Goal: Information Seeking & Learning: Find specific fact

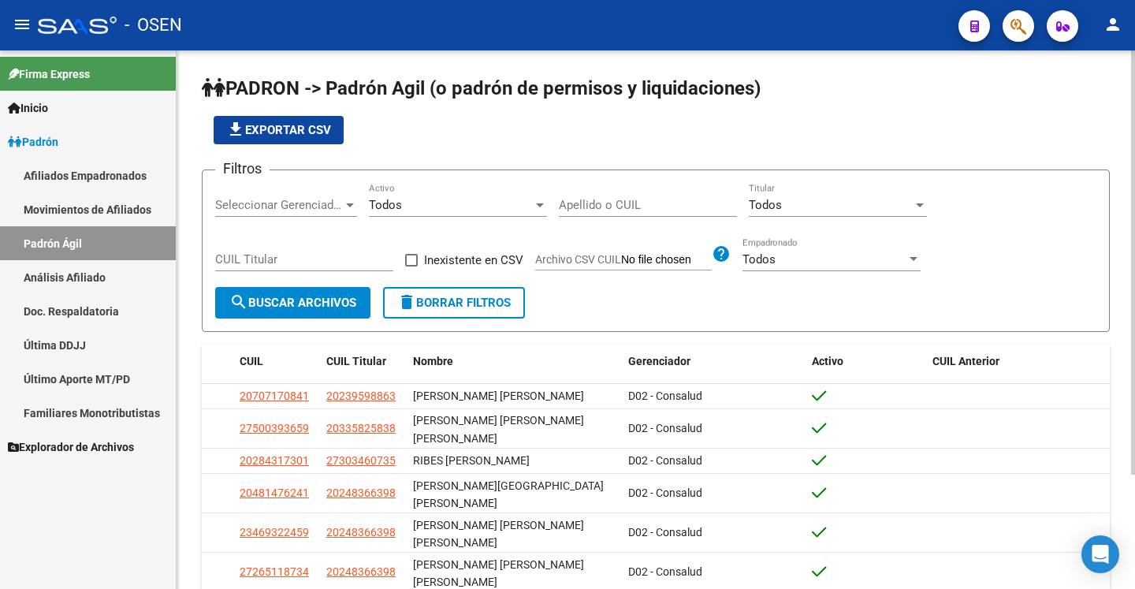
click at [636, 199] on input "Apellido o CUIL" at bounding box center [648, 205] width 178 height 14
paste input "27372975860"
type input "27372975860"
click at [325, 292] on button "search Buscar Archivos" at bounding box center [292, 303] width 155 height 32
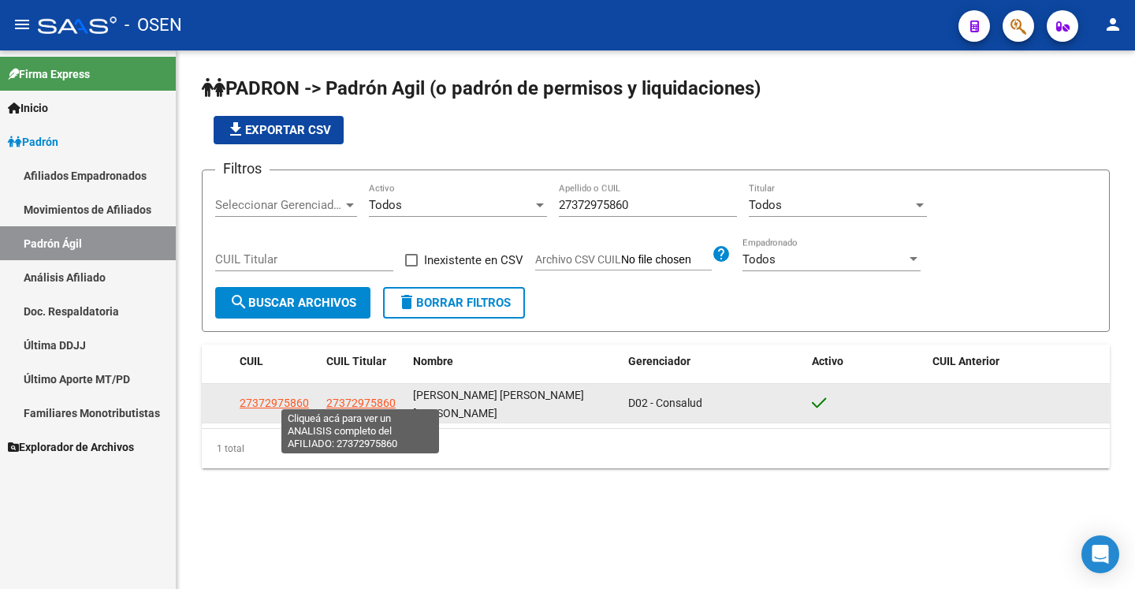
click at [349, 397] on span "27372975860" at bounding box center [360, 403] width 69 height 13
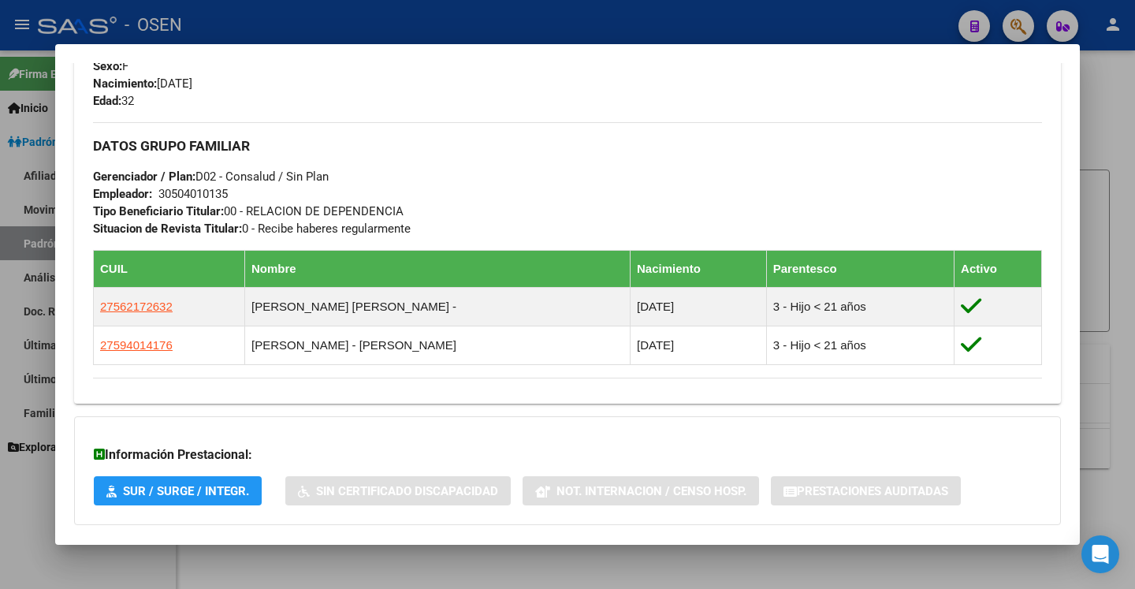
scroll to position [798, 0]
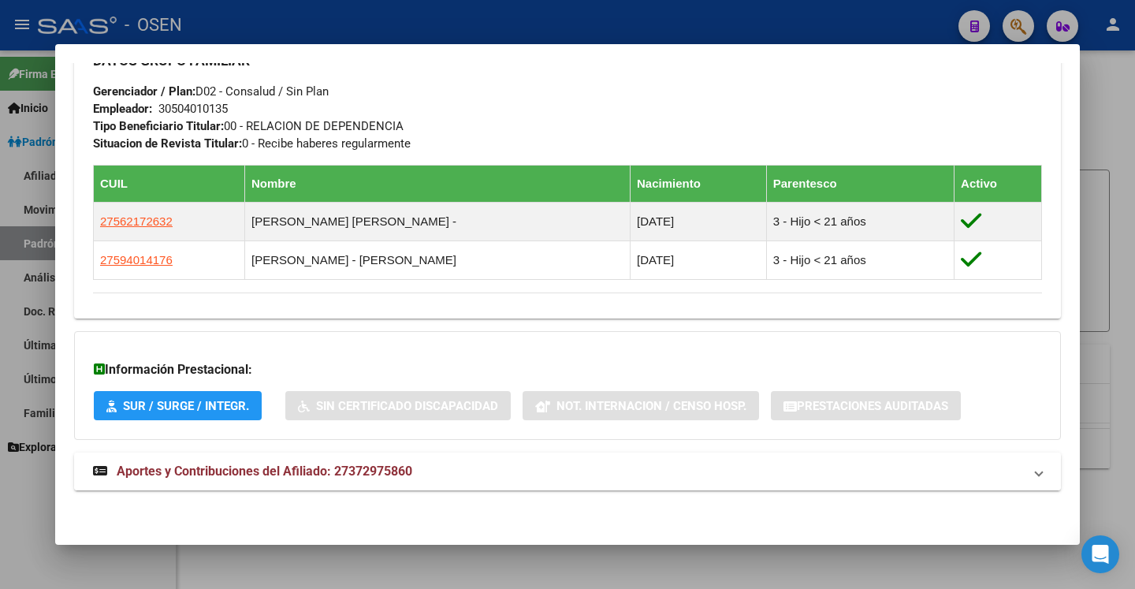
click at [585, 472] on mat-panel-title "Aportes y Contribuciones del Afiliado: 27372975860" at bounding box center [558, 471] width 930 height 19
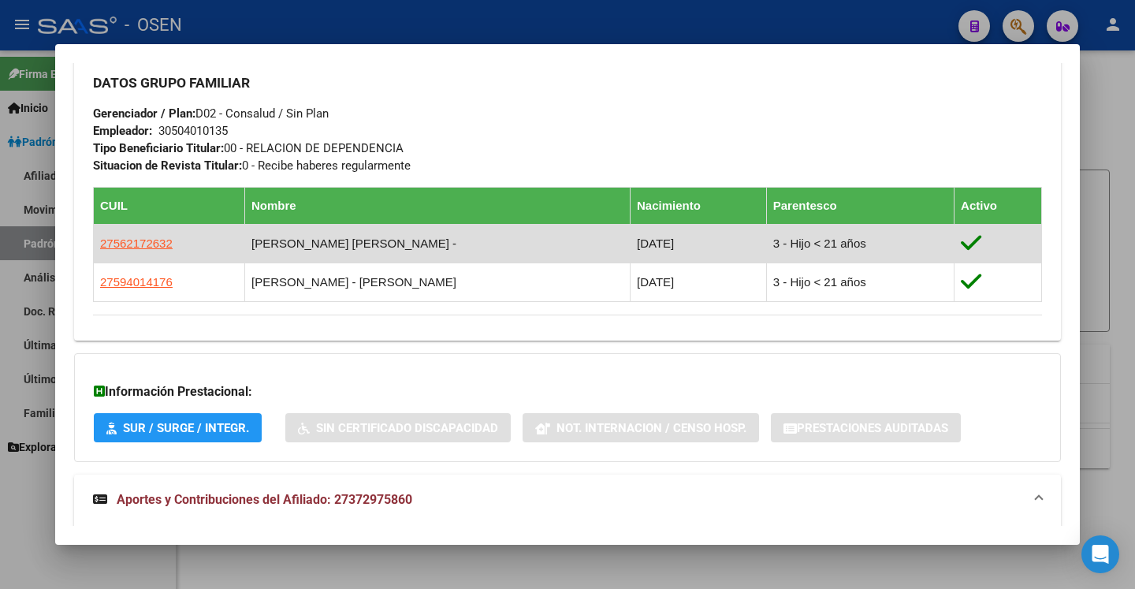
scroll to position [765, 0]
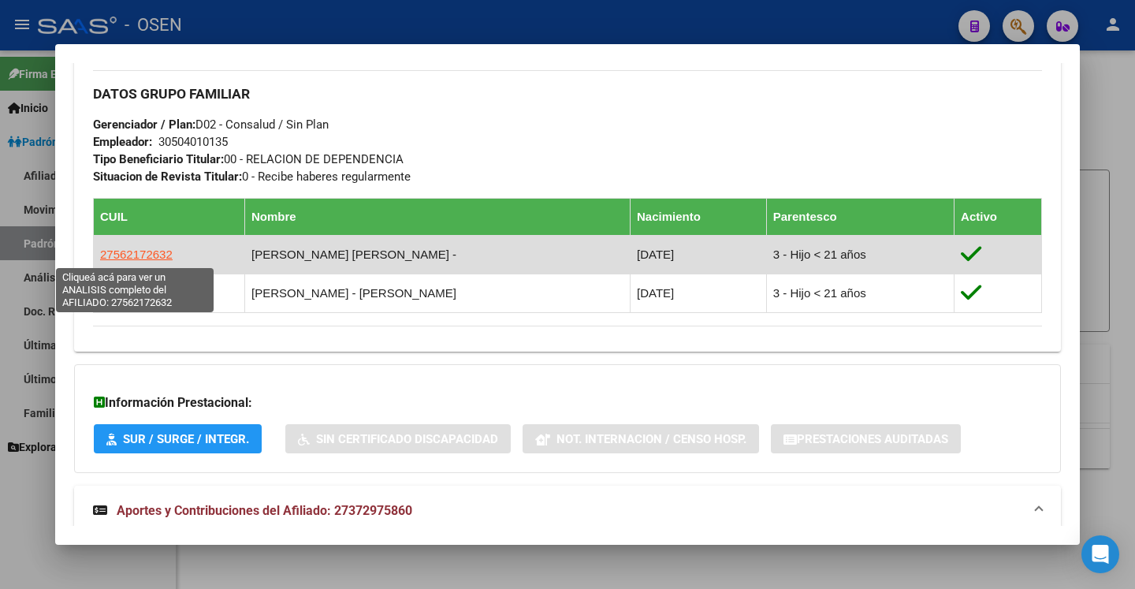
drag, startPoint x: 112, startPoint y: 258, endPoint x: 162, endPoint y: 260, distance: 49.7
click at [162, 260] on span "27562172632" at bounding box center [136, 254] width 73 height 13
copy span "56217263"
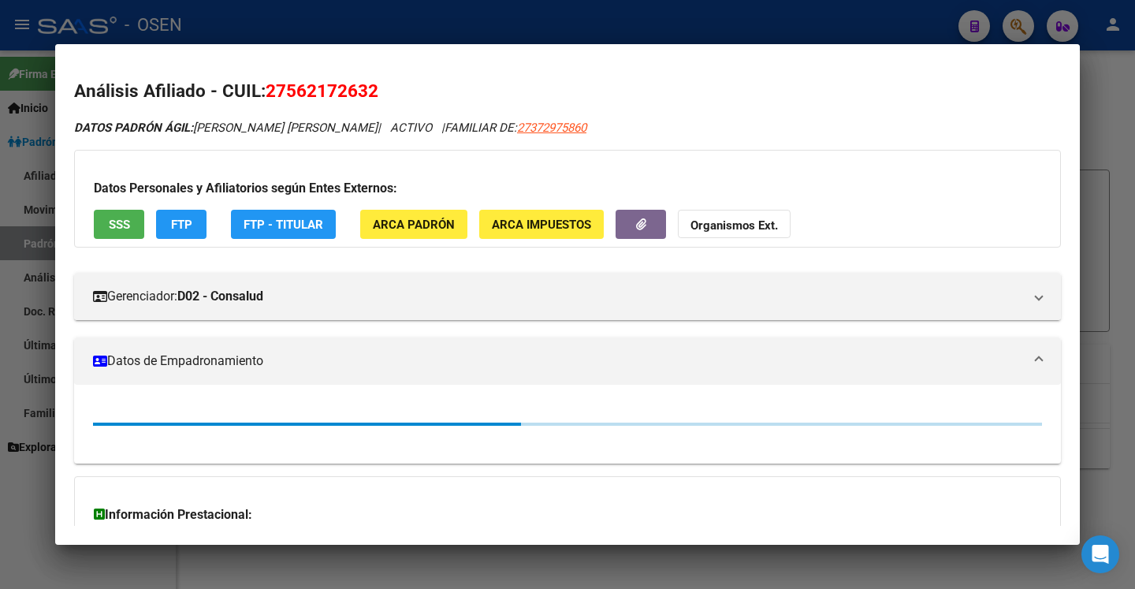
click at [341, 90] on span "27562172632" at bounding box center [322, 90] width 113 height 21
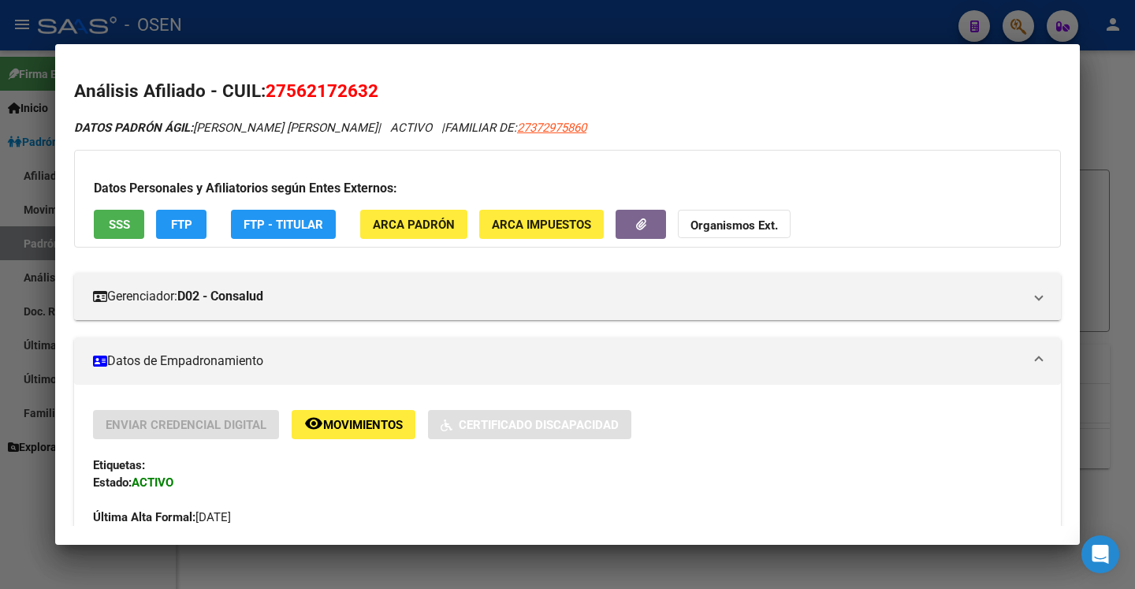
click at [341, 90] on span "27562172632" at bounding box center [322, 90] width 113 height 21
copy h2 "Análisis Afiliado - CUIL: 27562172632"
click at [9, 151] on div at bounding box center [567, 294] width 1135 height 589
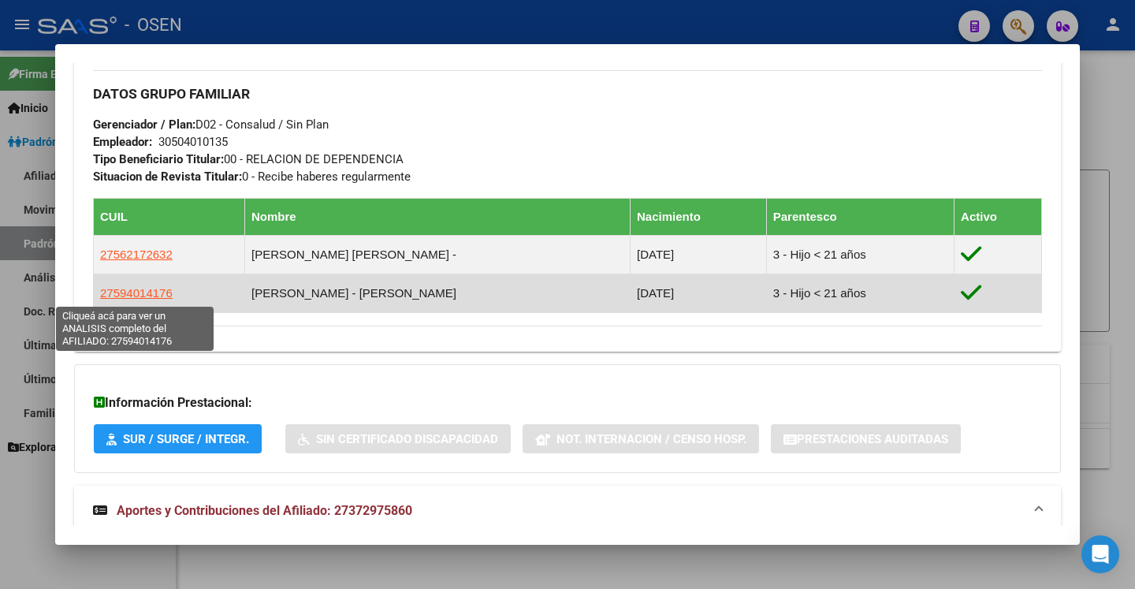
click at [133, 295] on span "27594014176" at bounding box center [136, 292] width 73 height 13
type textarea "27594014176"
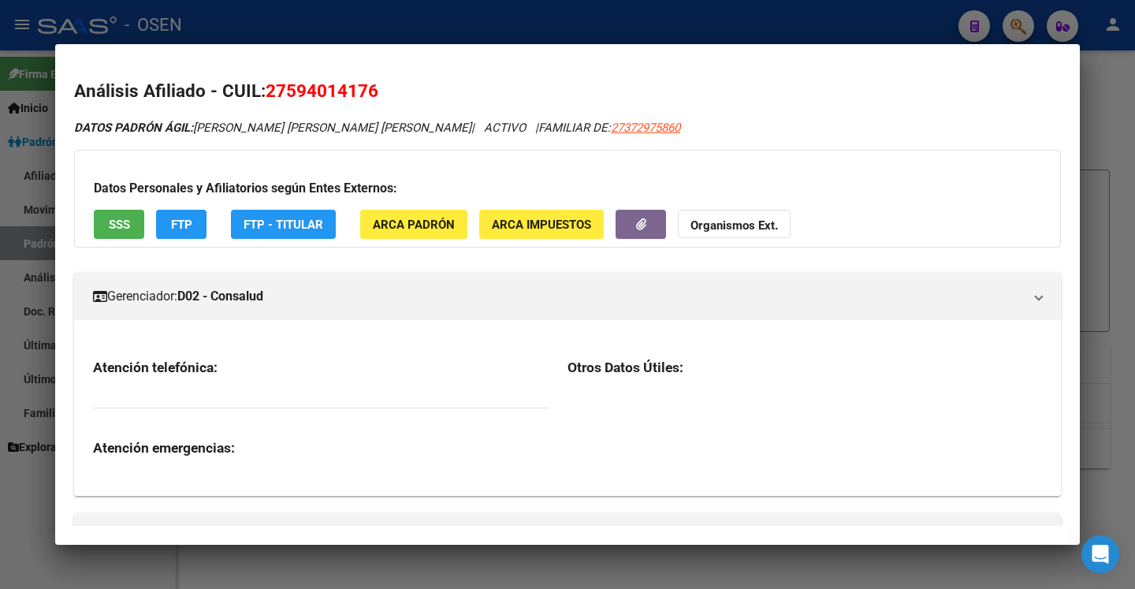
click at [300, 92] on span "27594014176" at bounding box center [322, 90] width 113 height 21
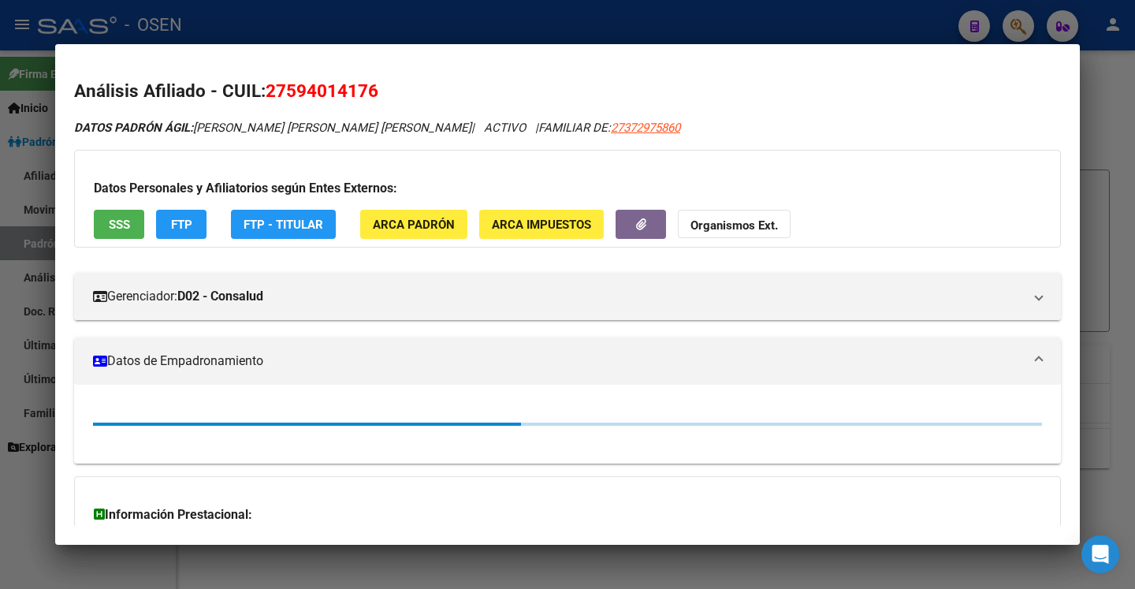
click at [300, 92] on span "27594014176" at bounding box center [322, 90] width 113 height 21
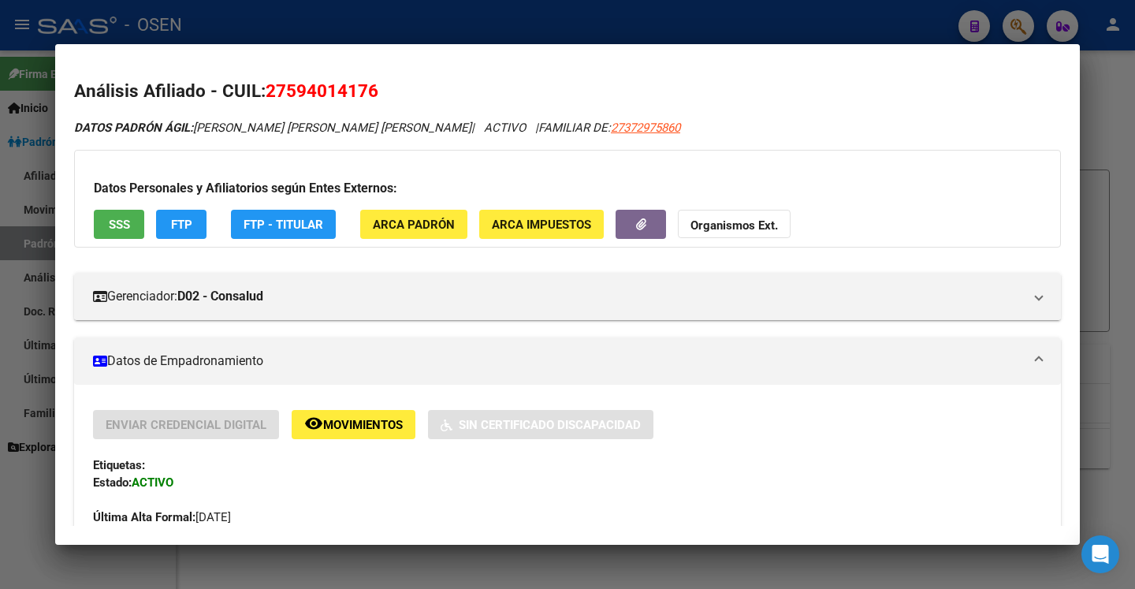
click at [300, 92] on span "27594014176" at bounding box center [322, 90] width 113 height 21
copy h2 "Análisis Afiliado - CUIL: 27594014176"
